Goal: Transaction & Acquisition: Subscribe to service/newsletter

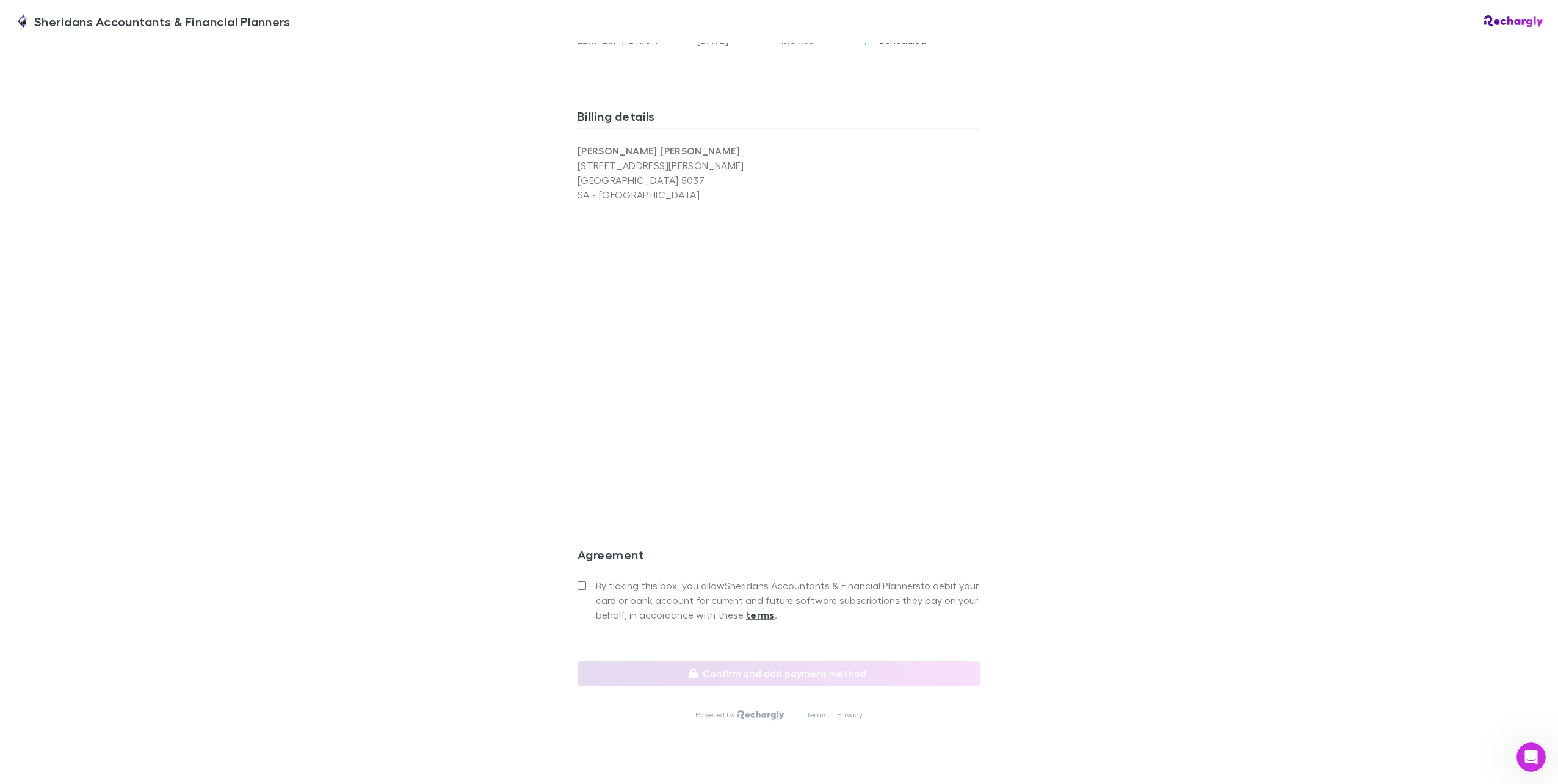
scroll to position [821, 0]
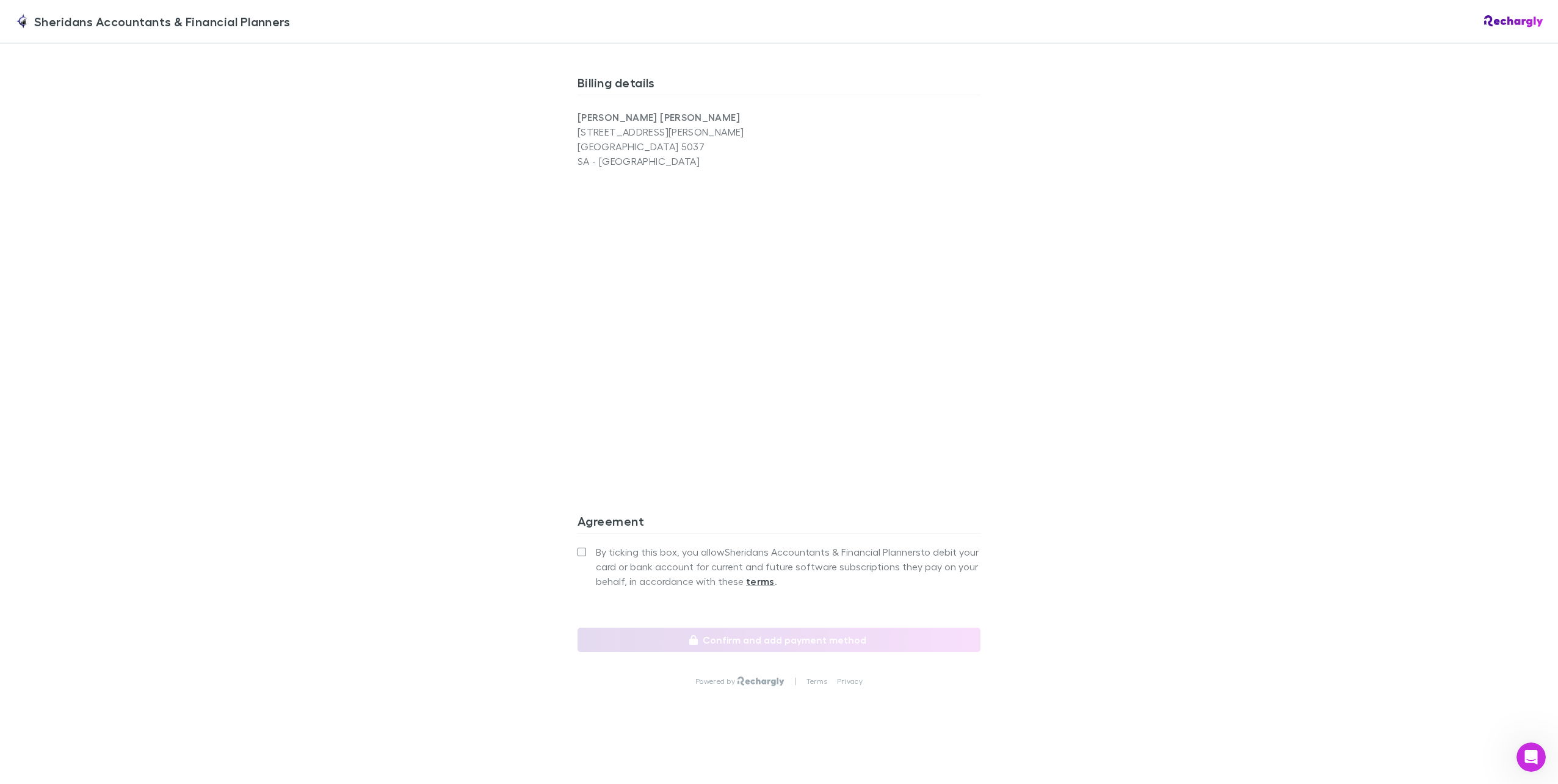
click at [756, 583] on strong "terms" at bounding box center [760, 581] width 28 height 12
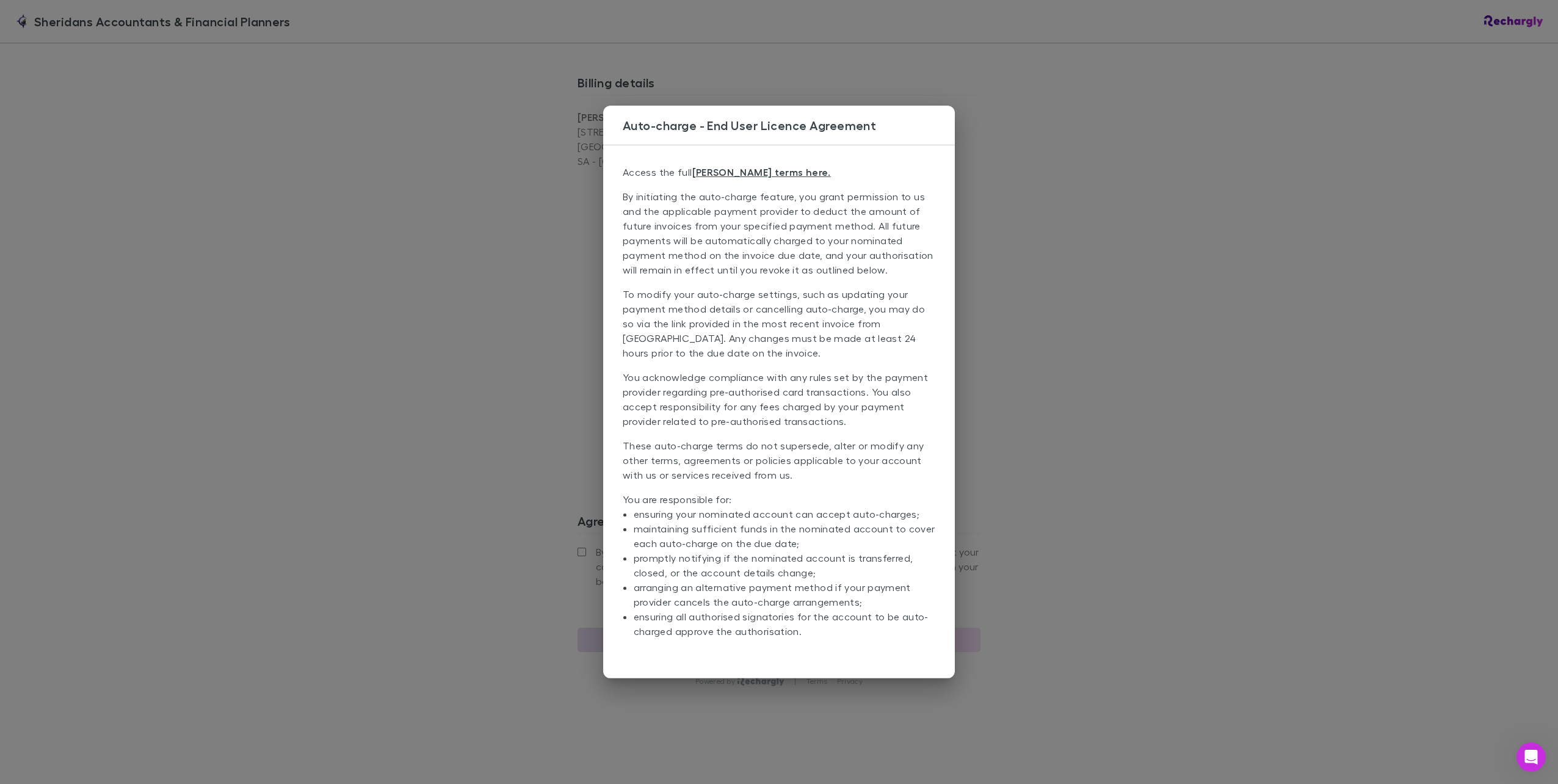
click at [1238, 392] on div "Auto-charge - End User Licence Agreement Access the full [PERSON_NAME] terms he…" at bounding box center [779, 392] width 1558 height 784
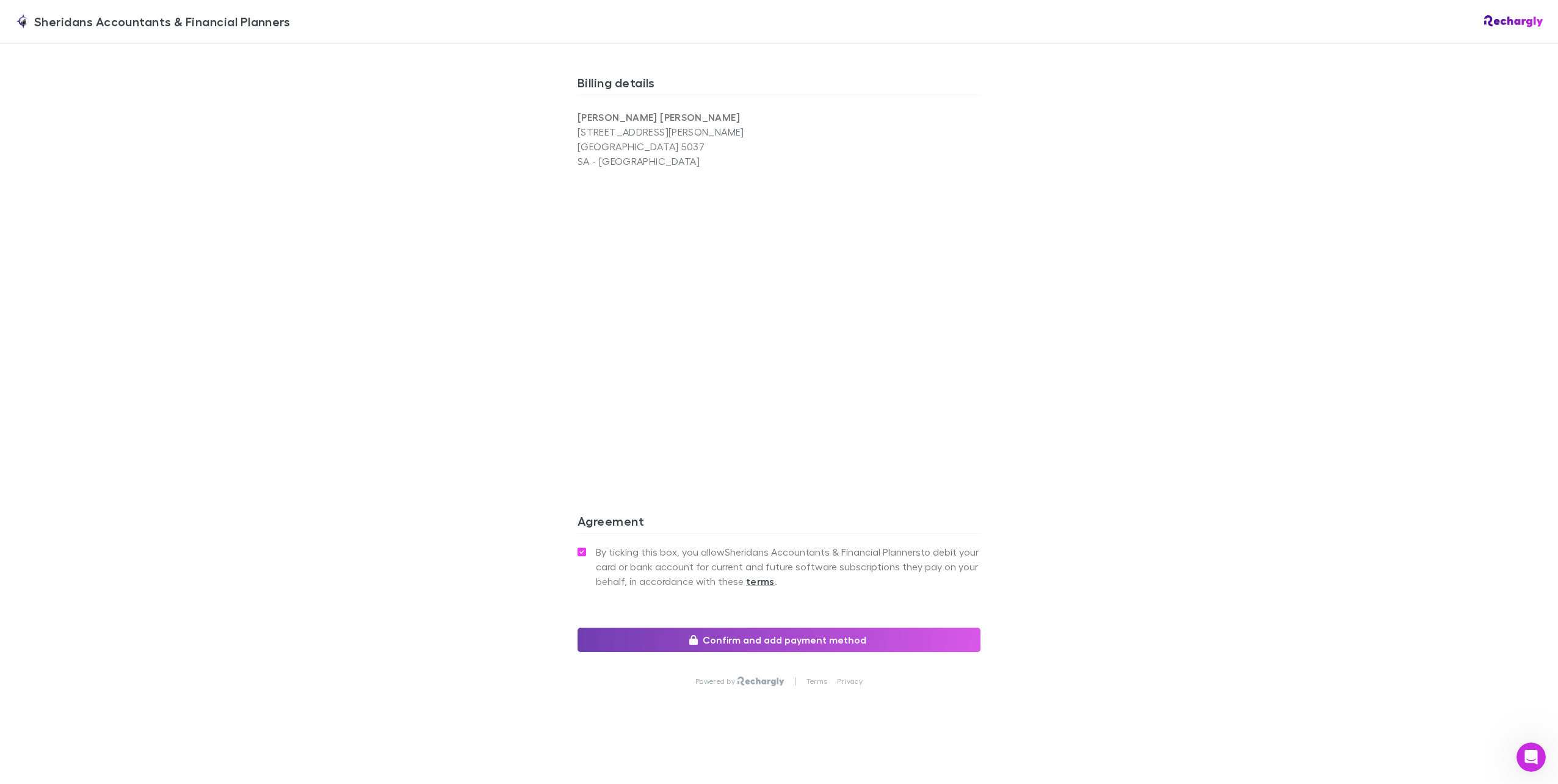
click at [764, 638] on button "Confirm and add payment method" at bounding box center [778, 640] width 403 height 25
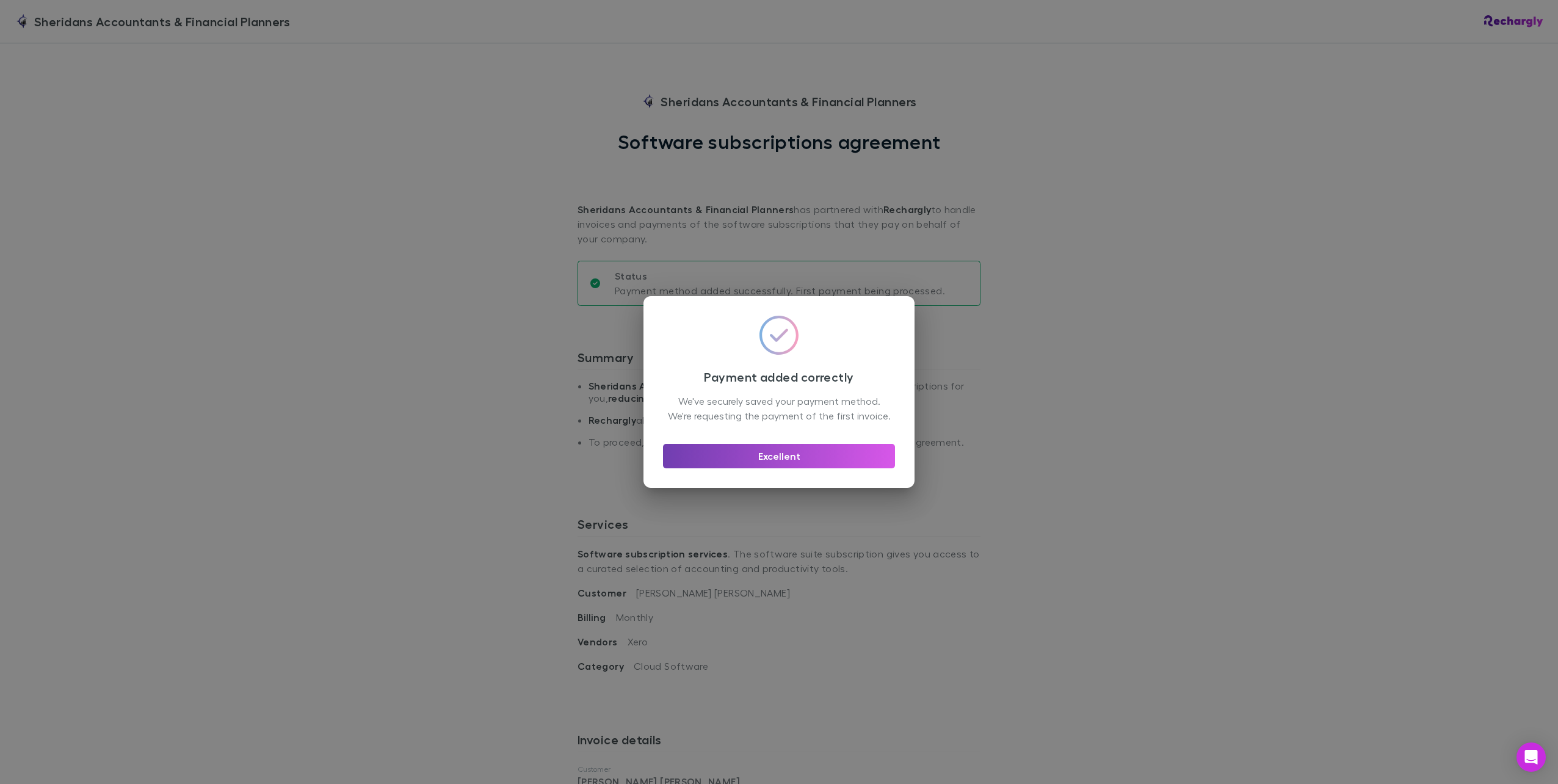
click at [757, 459] on button "Excellent" at bounding box center [779, 456] width 232 height 25
